Goal: Information Seeking & Learning: Learn about a topic

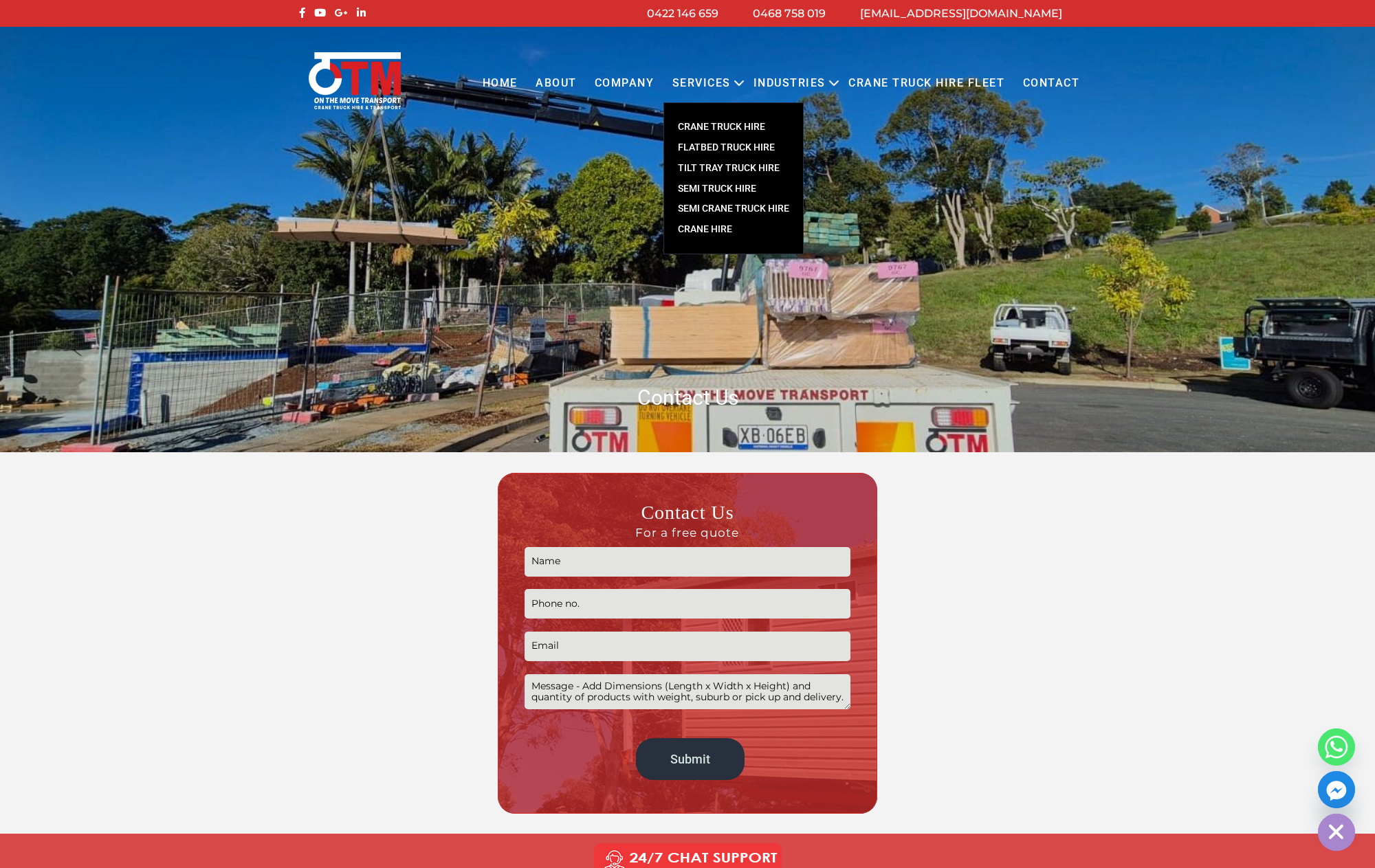
click at [688, 93] on link "Services" at bounding box center [702, 83] width 77 height 38
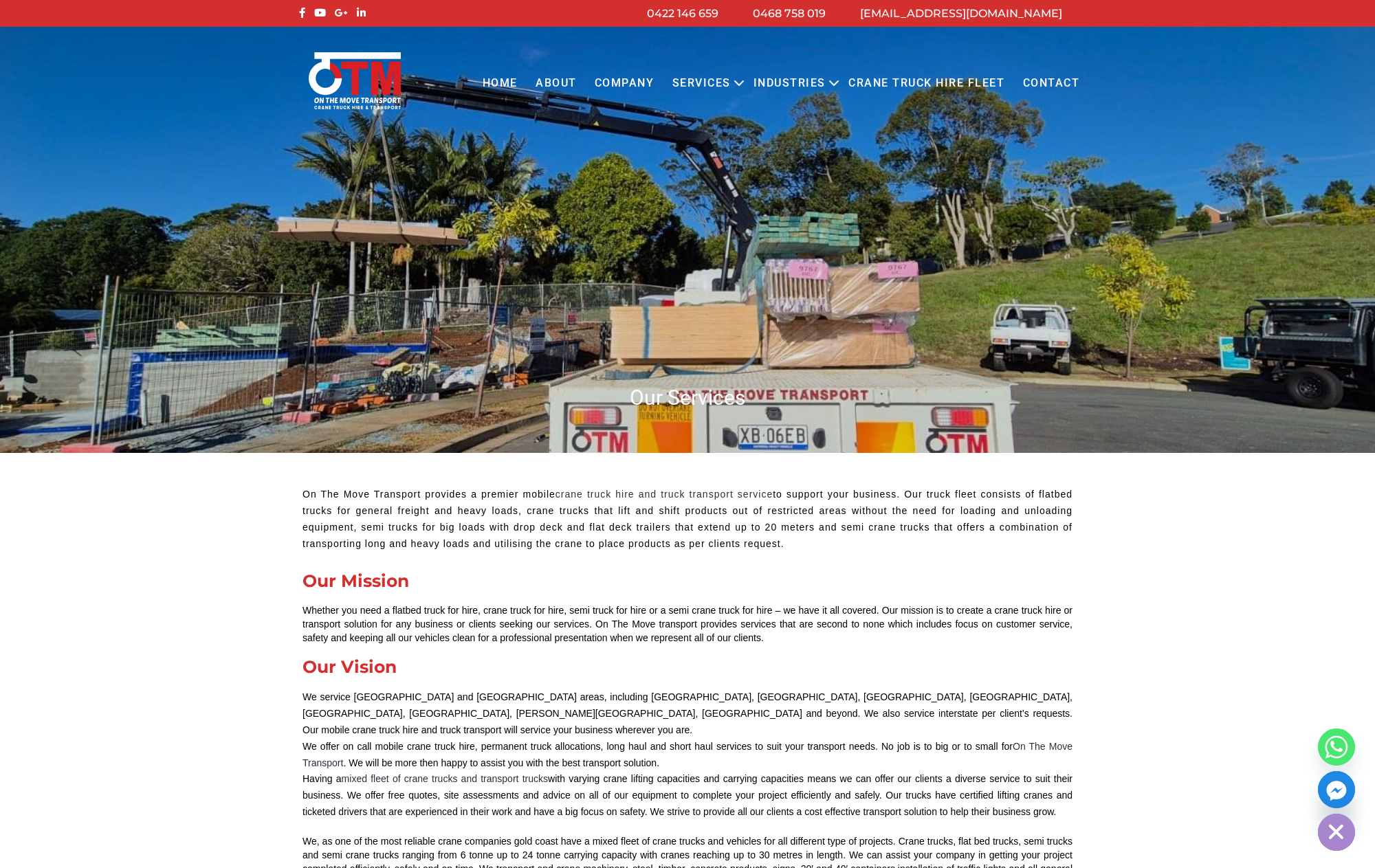
click at [480, 77] on link "Home" at bounding box center [500, 83] width 53 height 38
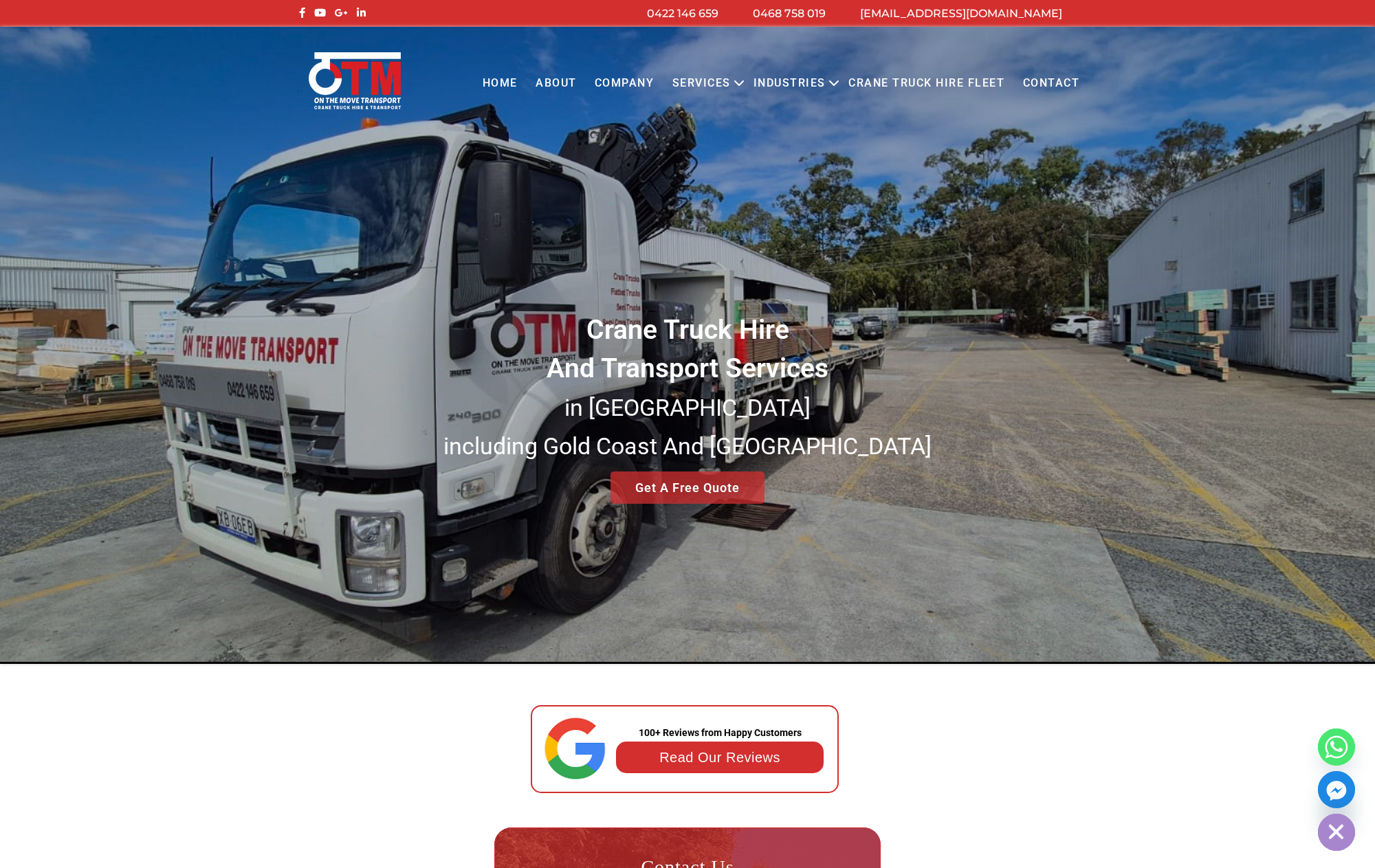
click at [684, 79] on link "Services" at bounding box center [702, 83] width 77 height 38
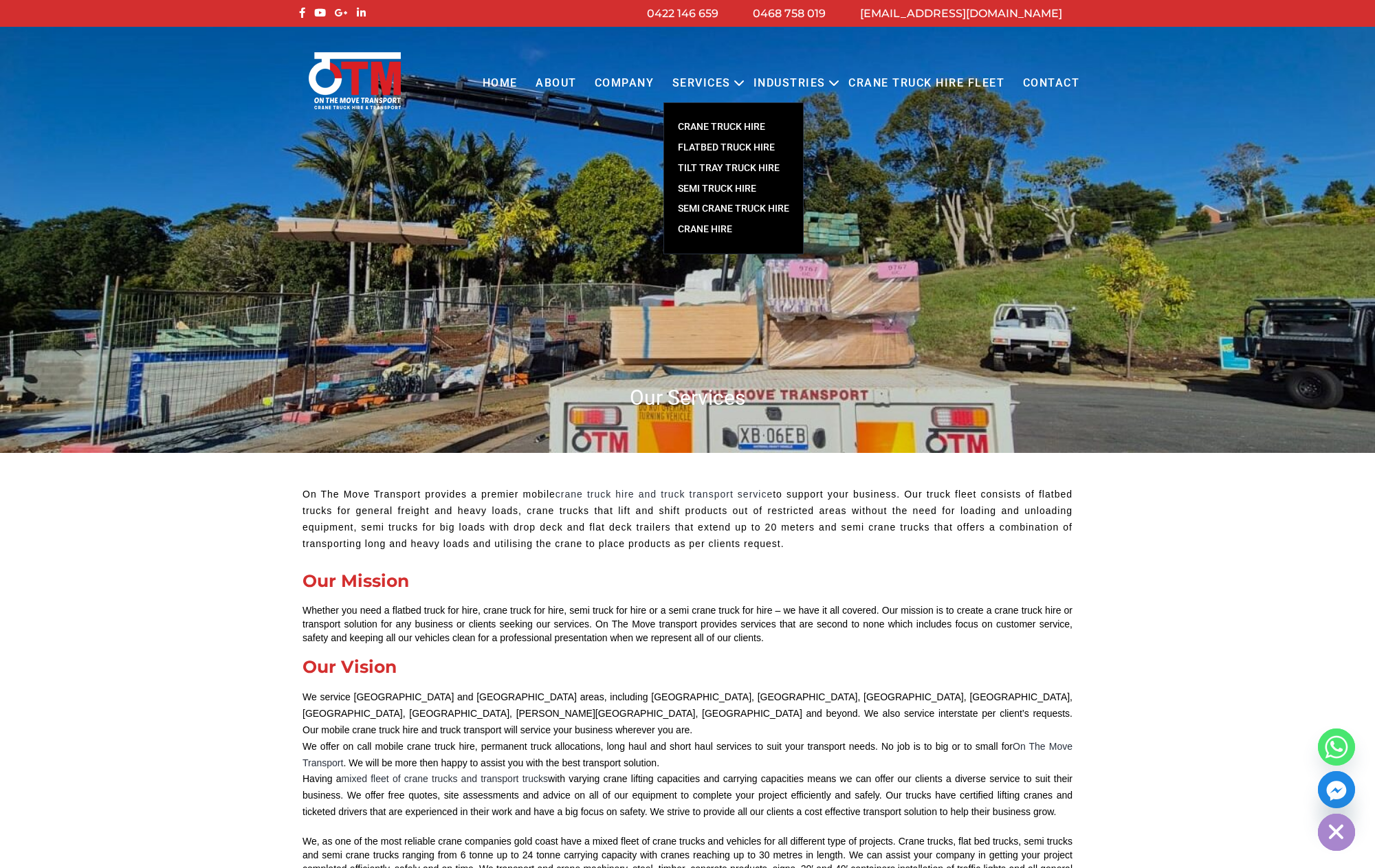
click at [709, 144] on link "FLATBED TRUCK HIRE" at bounding box center [733, 148] width 139 height 21
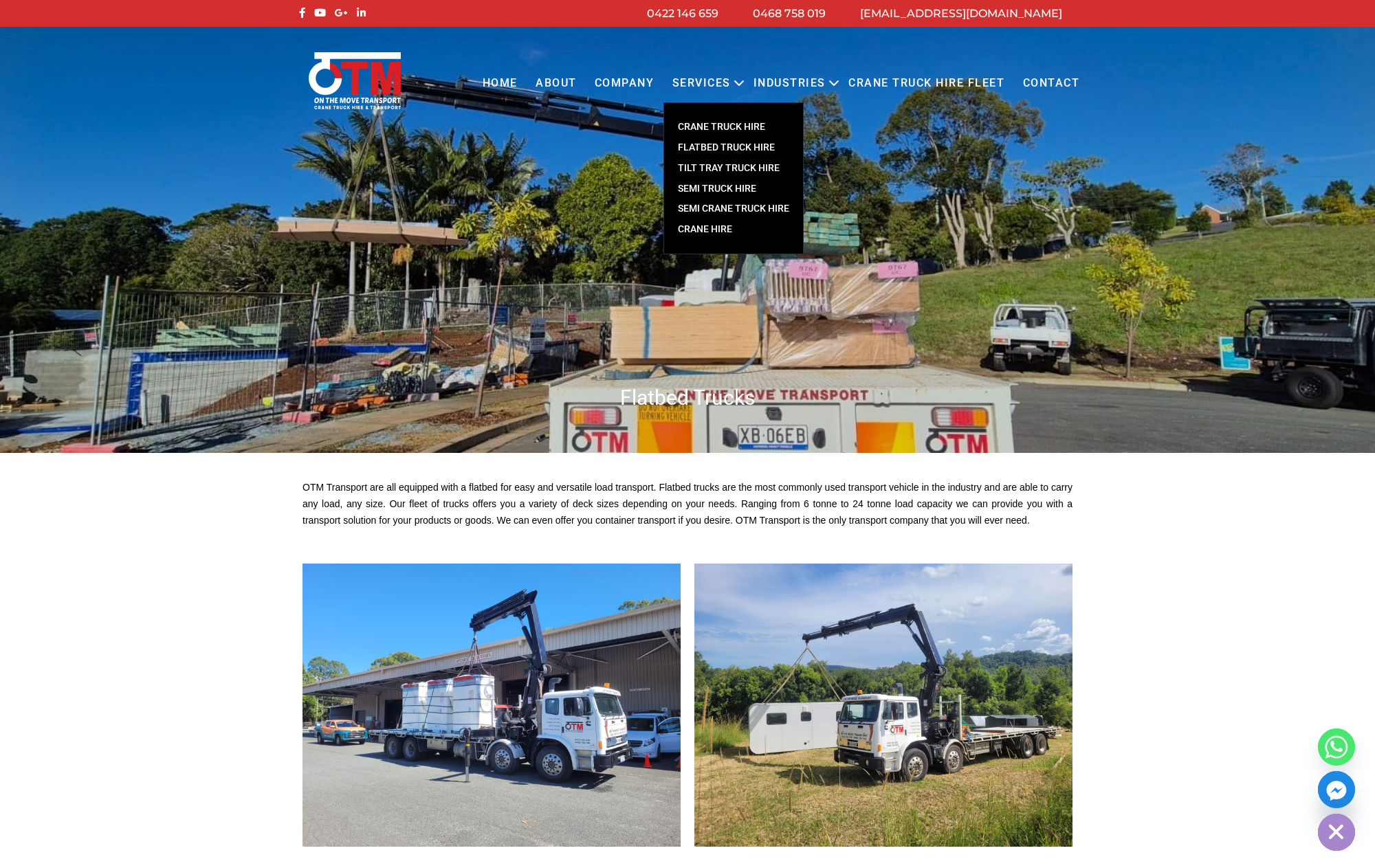
click at [723, 164] on link "TILT TRAY TRUCK HIRE" at bounding box center [733, 168] width 139 height 21
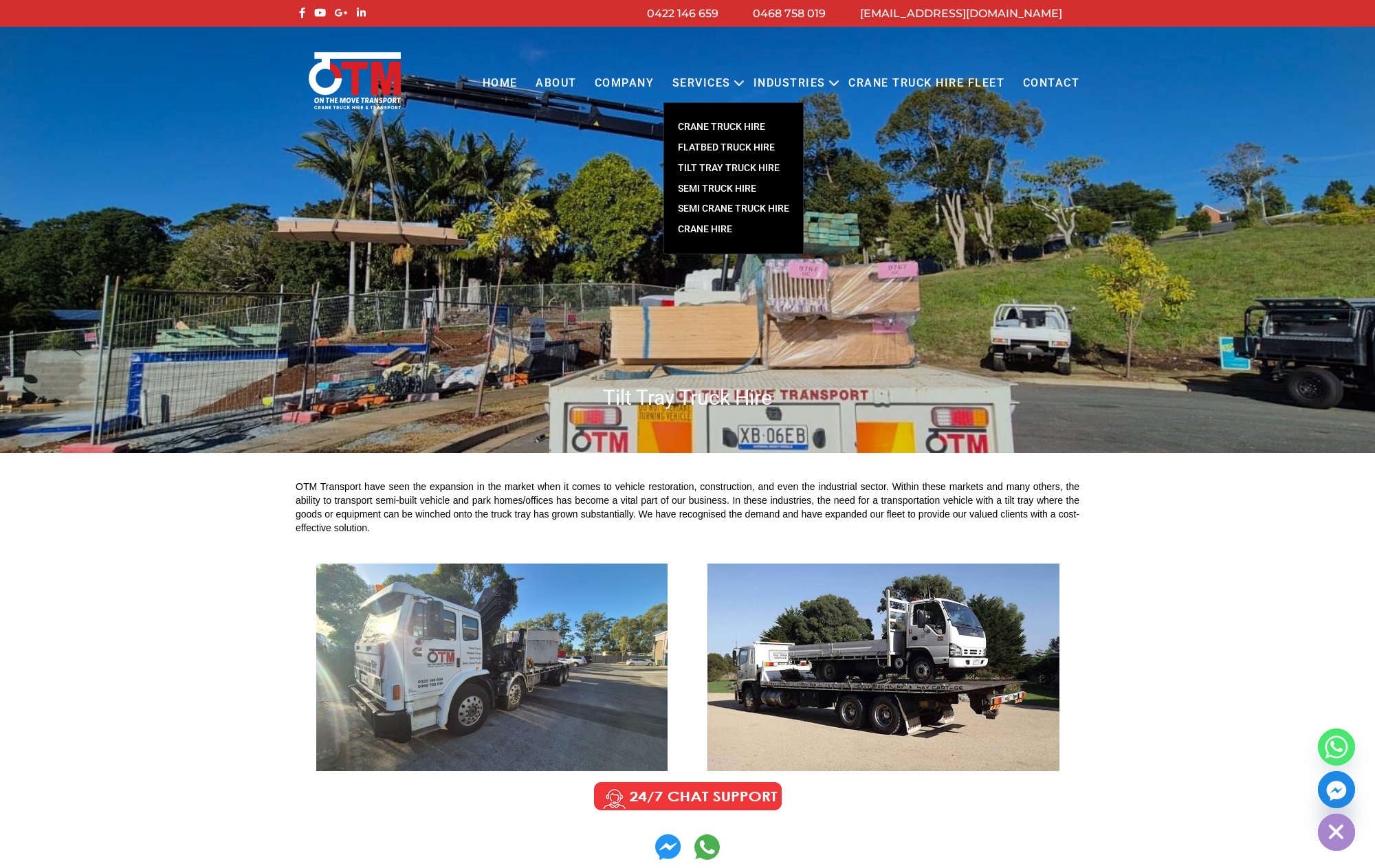
click at [714, 127] on link "CRANE TRUCK HIRE" at bounding box center [733, 127] width 139 height 21
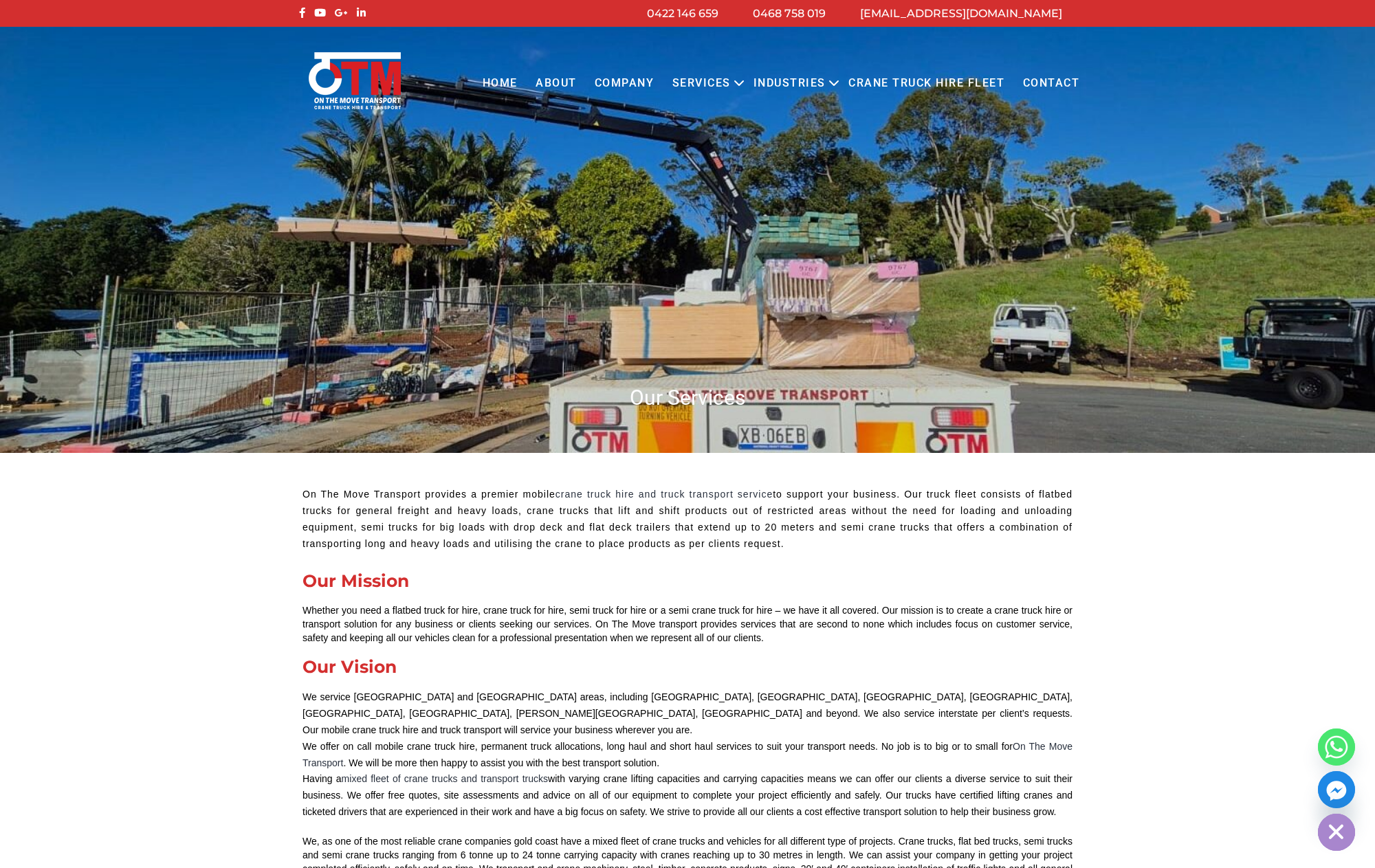
click at [1042, 79] on link "Contact" at bounding box center [1051, 83] width 75 height 38
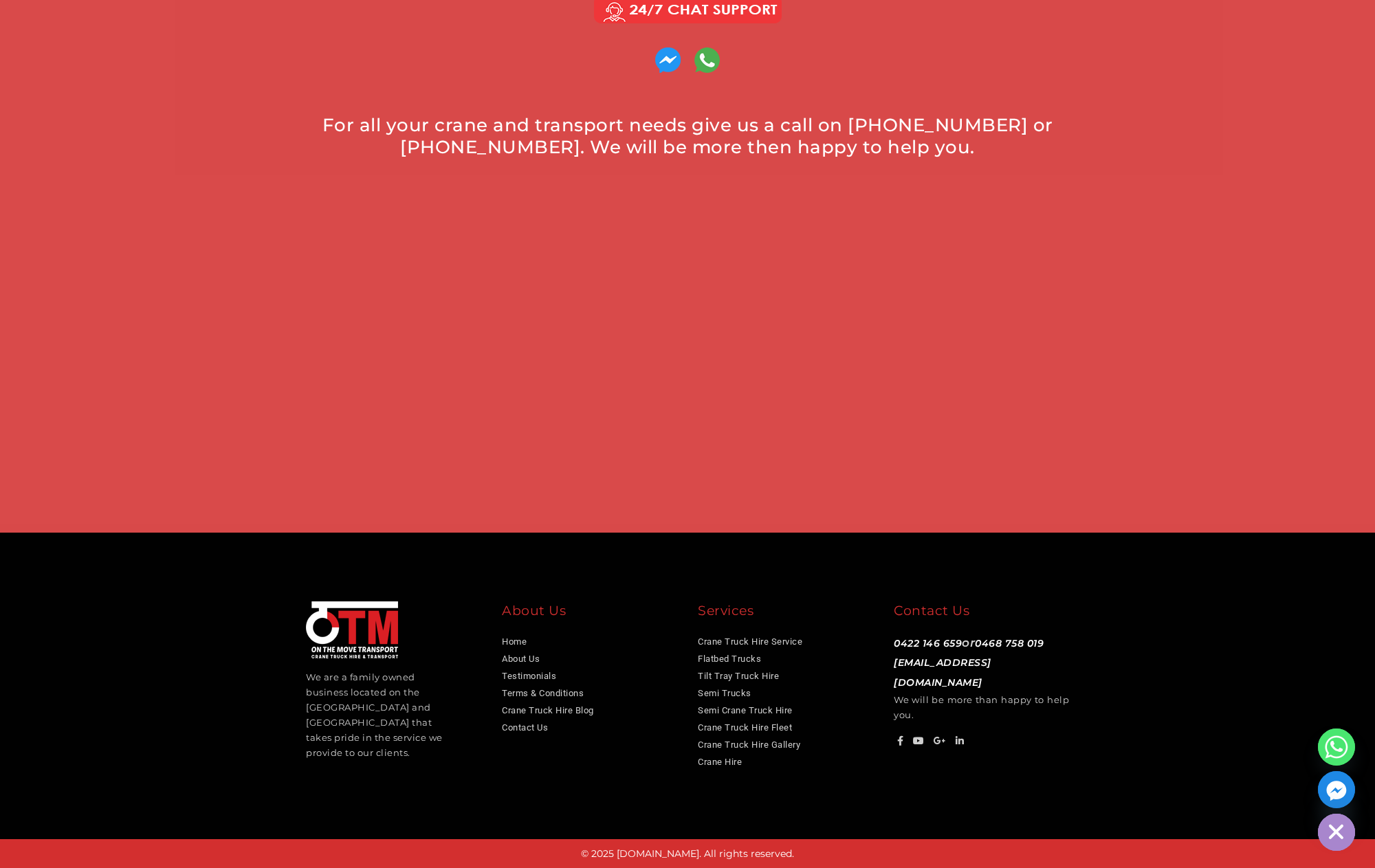
scroll to position [847, 0]
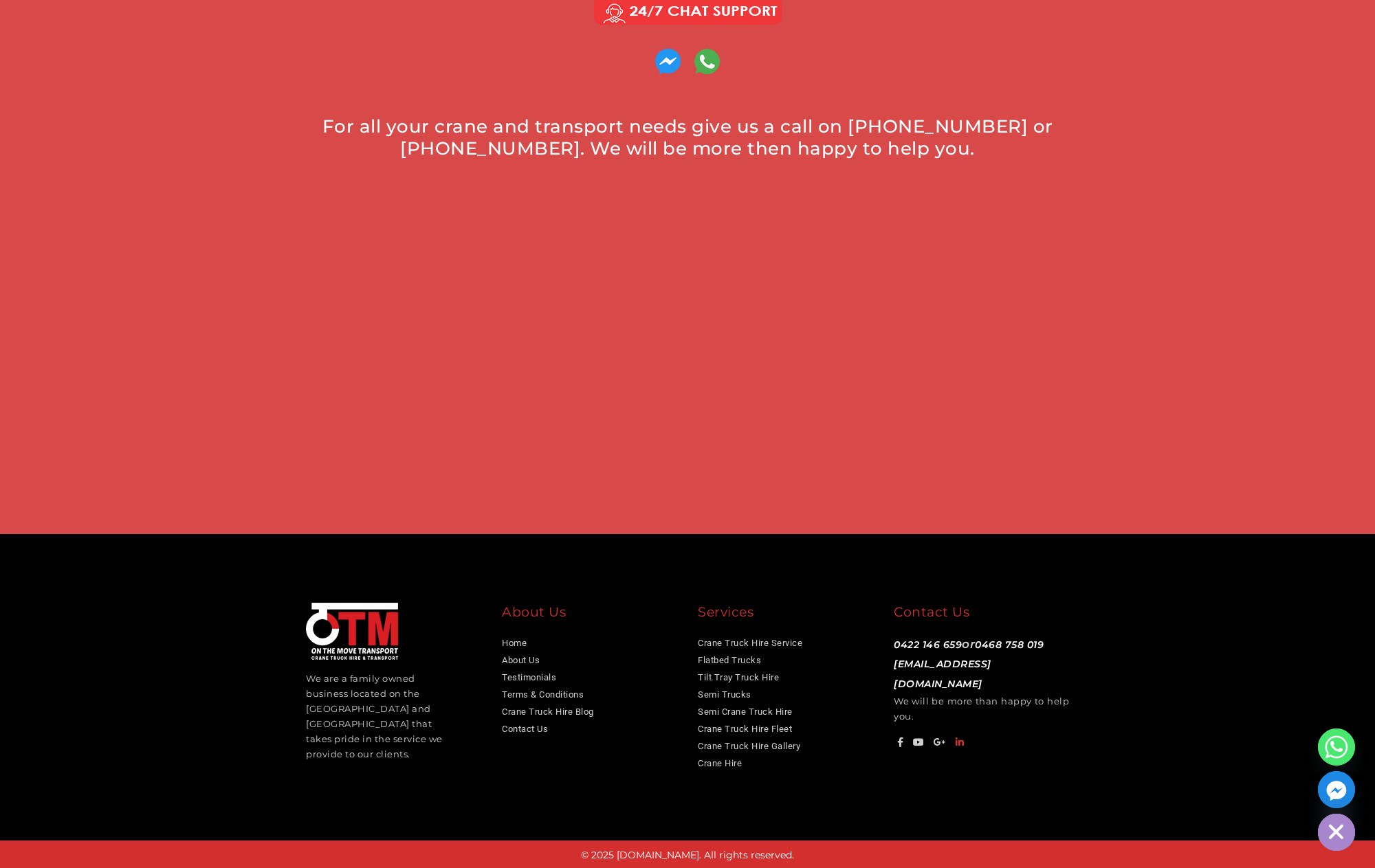
click at [962, 738] on icon at bounding box center [960, 742] width 9 height 10
